Goal: Task Accomplishment & Management: Complete application form

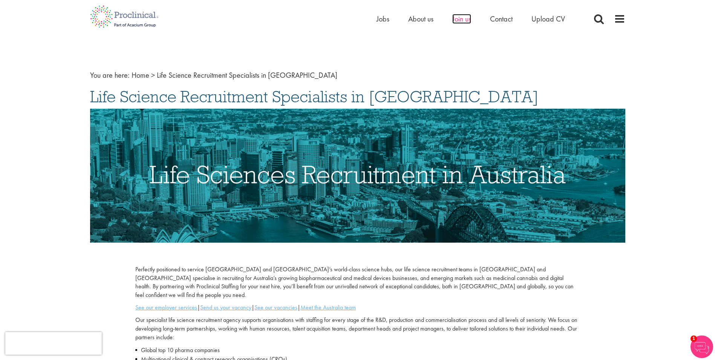
click at [463, 20] on span "Join us" at bounding box center [462, 19] width 19 height 10
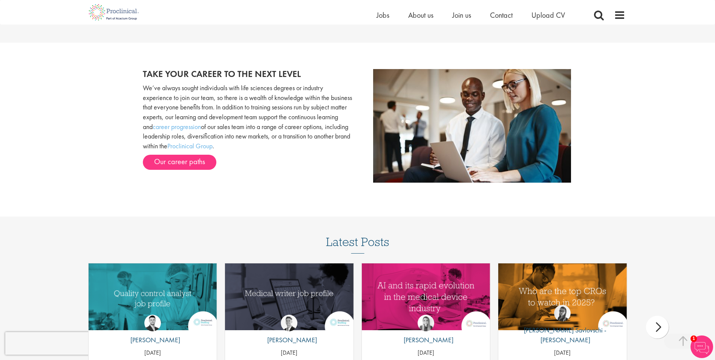
scroll to position [962, 0]
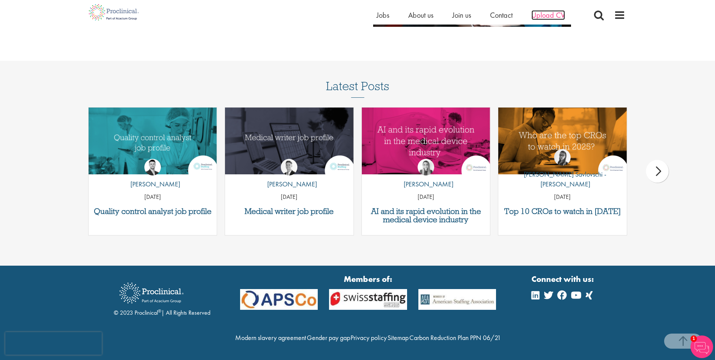
click at [559, 17] on span "Upload CV" at bounding box center [549, 15] width 34 height 10
